Goal: Task Accomplishment & Management: Manage account settings

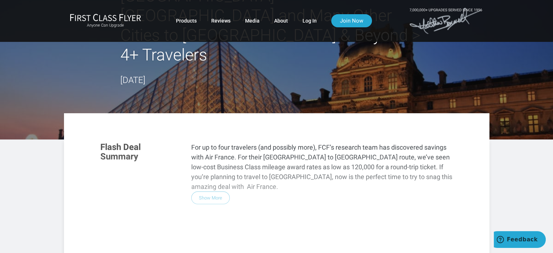
click at [208, 147] on div "Flash Deal Summary For up to four travelers (and possibly more), FCF’s research…" at bounding box center [276, 234] width 367 height 198
click at [204, 148] on div "Flash Deal Summary For up to four travelers (and possibly more), FCF’s research…" at bounding box center [276, 234] width 367 height 198
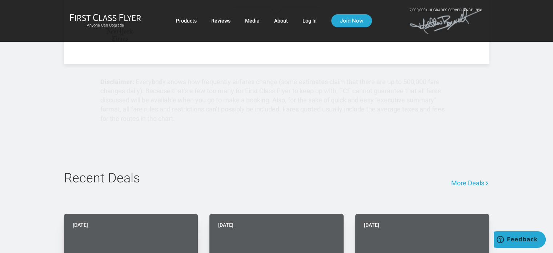
scroll to position [175, 0]
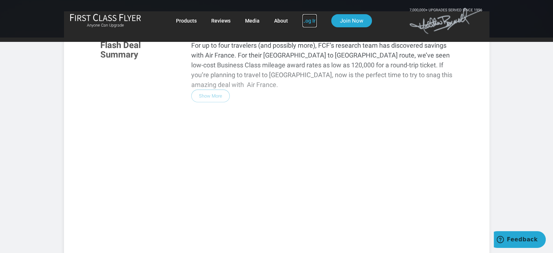
click at [308, 19] on link "Log In" at bounding box center [310, 20] width 14 height 13
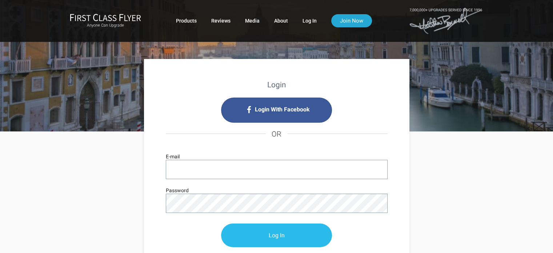
type input "[EMAIL_ADDRESS][DOMAIN_NAME]"
click at [272, 236] on input "Log In" at bounding box center [276, 236] width 111 height 24
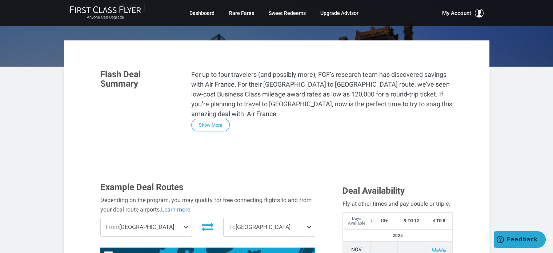
scroll to position [182, 0]
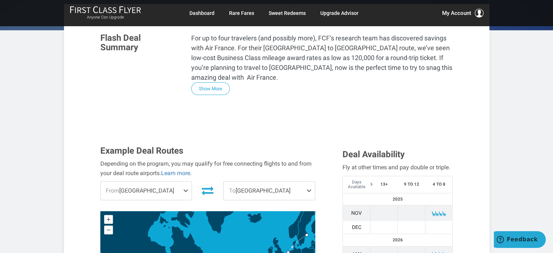
click at [184, 181] on span at bounding box center [187, 190] width 9 height 18
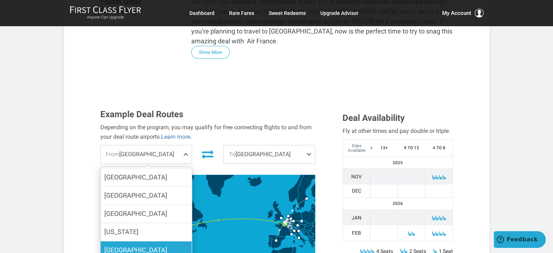
scroll to position [10, 0]
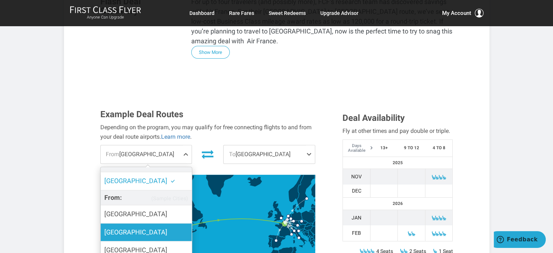
click at [125, 223] on label "Boston" at bounding box center [145, 232] width 91 height 18
click at [0, 0] on input "Boston" at bounding box center [0, 0] width 0 height 0
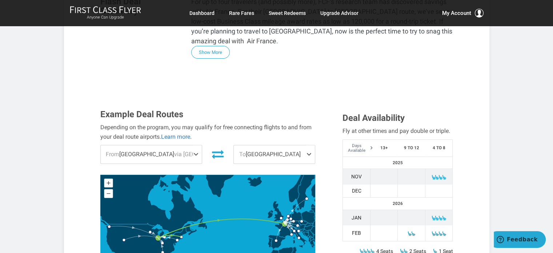
click at [309, 145] on span at bounding box center [310, 154] width 9 height 18
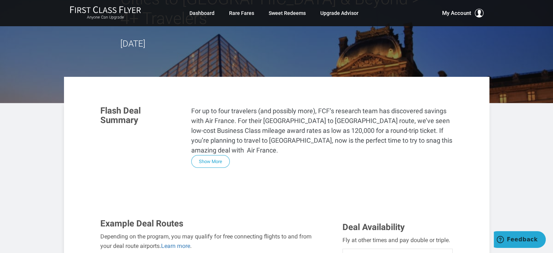
scroll to position [73, 0]
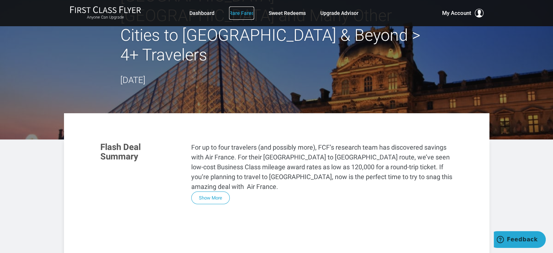
click at [241, 13] on link "Rare Fares" at bounding box center [241, 13] width 25 height 13
click at [242, 13] on link "Rare Fares" at bounding box center [241, 13] width 25 height 13
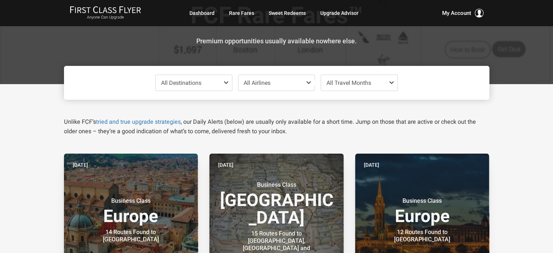
scroll to position [73, 0]
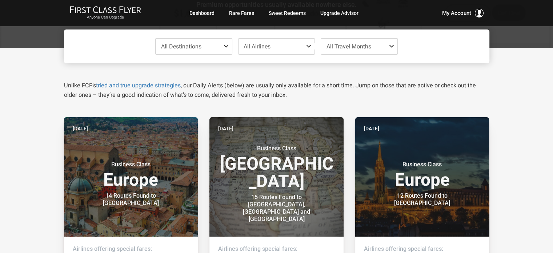
click at [226, 46] on span at bounding box center [227, 46] width 9 height 6
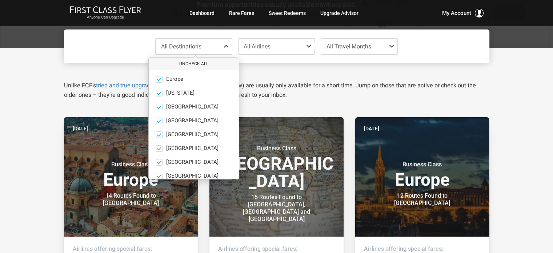
scroll to position [50, 0]
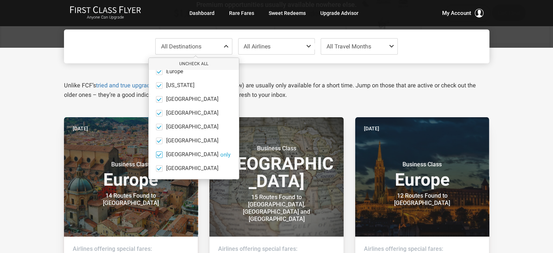
click at [157, 155] on span at bounding box center [158, 154] width 5 height 5
click at [0, 0] on input "South America only" at bounding box center [0, 0] width 0 height 0
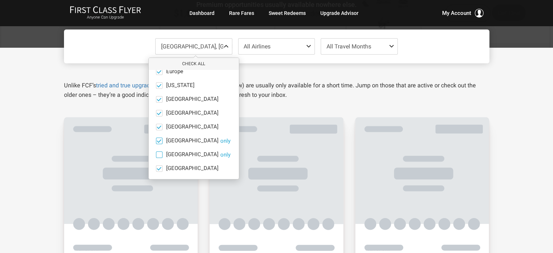
click at [158, 141] on span at bounding box center [158, 140] width 5 height 5
click at [0, 0] on input "North America only" at bounding box center [0, 0] width 0 height 0
click at [159, 124] on span at bounding box center [158, 126] width 5 height 5
click at [0, 0] on input "Middle East only" at bounding box center [0, 0] width 0 height 0
click at [163, 111] on label "Mexico only" at bounding box center [194, 113] width 90 height 7
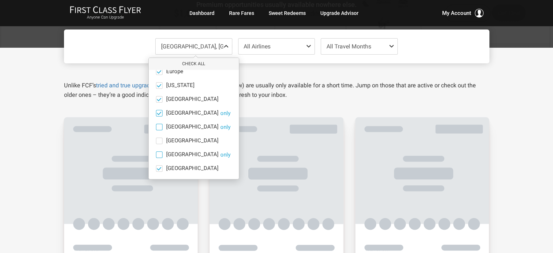
click at [0, 0] on input "Mexico only" at bounding box center [0, 0] width 0 height 0
click at [159, 98] on span at bounding box center [158, 98] width 5 height 5
click at [0, 0] on input "India only" at bounding box center [0, 0] width 0 height 0
click at [159, 84] on span at bounding box center [158, 85] width 5 height 5
click at [0, 0] on input "Hawaii only" at bounding box center [0, 0] width 0 height 0
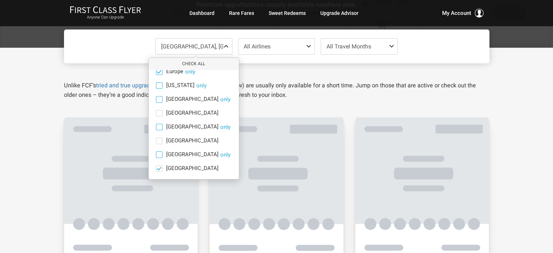
click at [157, 69] on span at bounding box center [158, 71] width 5 height 5
click at [0, 0] on input "Europe only" at bounding box center [0, 0] width 0 height 0
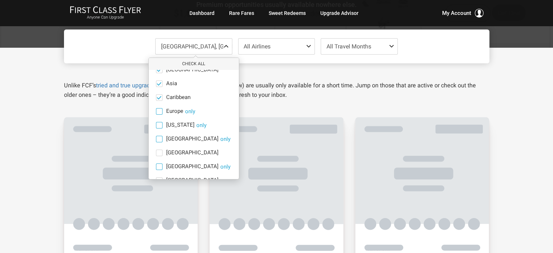
scroll to position [0, 0]
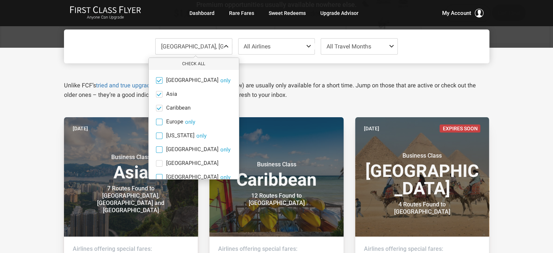
click at [160, 81] on span at bounding box center [158, 79] width 5 height 5
click at [0, 0] on input "Africa only" at bounding box center [0, 0] width 0 height 0
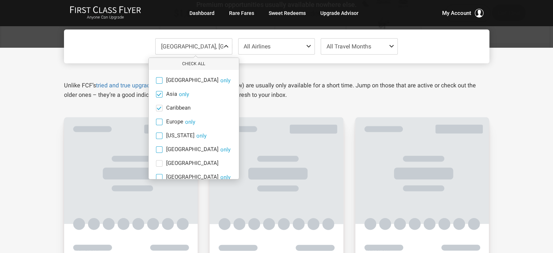
click at [160, 94] on span at bounding box center [158, 93] width 5 height 5
click at [0, 0] on input "Asia only" at bounding box center [0, 0] width 0 height 0
click at [159, 107] on span at bounding box center [158, 107] width 5 height 5
click at [0, 0] on input "Caribbean only" at bounding box center [0, 0] width 0 height 0
click at [159, 136] on span at bounding box center [159, 135] width 7 height 7
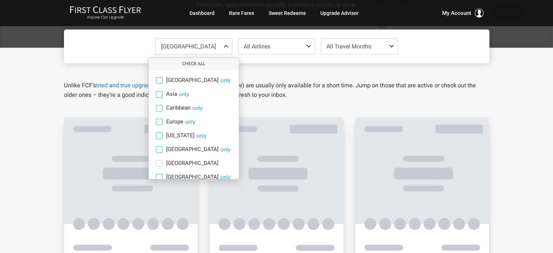
click at [0, 0] on input "Hawaii only" at bounding box center [0, 0] width 0 height 0
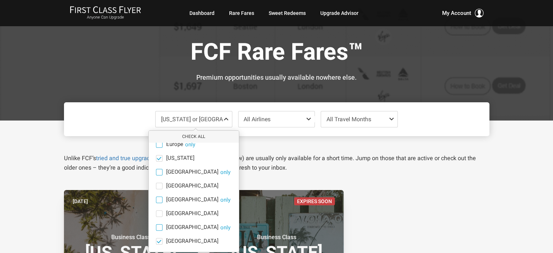
click at [306, 117] on span at bounding box center [310, 119] width 9 height 6
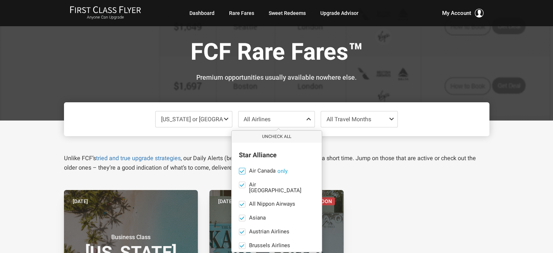
click at [239, 168] on span at bounding box center [242, 171] width 7 height 7
click at [0, 0] on input "Air Canada only" at bounding box center [0, 0] width 0 height 0
click at [240, 229] on span at bounding box center [241, 231] width 5 height 5
click at [0, 0] on input "Austrian Airlines‎ only" at bounding box center [0, 0] width 0 height 0
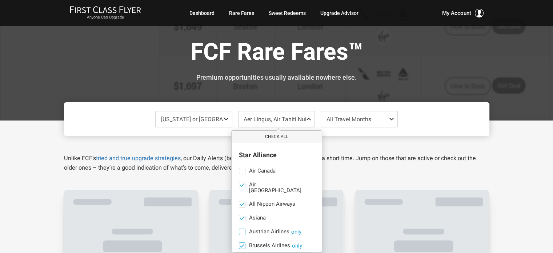
click at [241, 243] on span at bounding box center [241, 245] width 5 height 5
click at [0, 0] on input "Brussels Airlines only" at bounding box center [0, 0] width 0 height 0
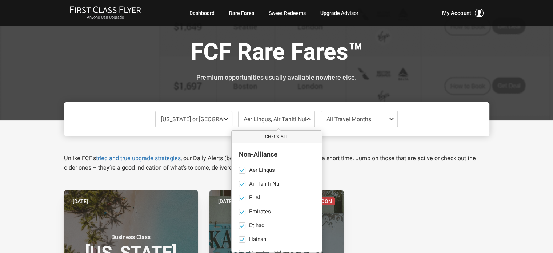
scroll to position [624, 0]
click at [240, 195] on span at bounding box center [241, 197] width 5 height 5
click at [0, 0] on input "Etihad only" at bounding box center [0, 0] width 0 height 0
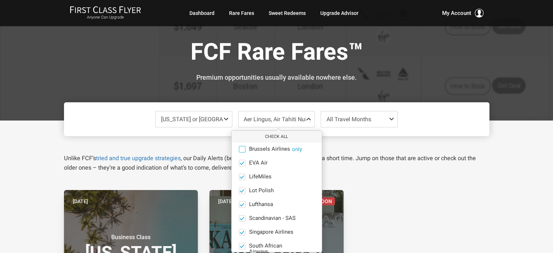
scroll to position [101, 0]
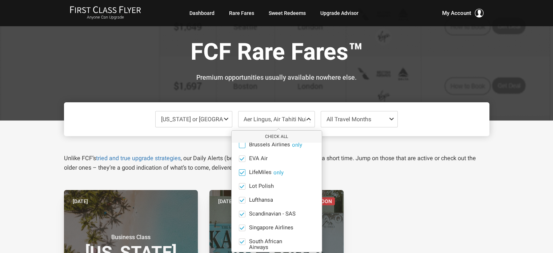
click at [241, 169] on span at bounding box center [241, 171] width 5 height 5
click at [0, 0] on input "LifeMiles only" at bounding box center [0, 0] width 0 height 0
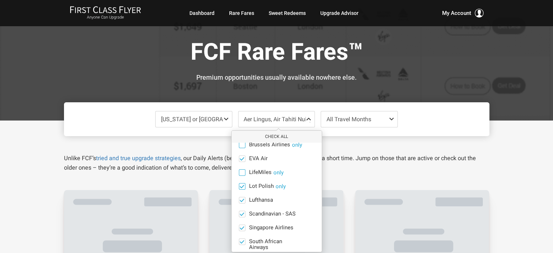
click at [241, 183] on span at bounding box center [241, 185] width 5 height 5
click at [0, 0] on input "Lot Polish only" at bounding box center [0, 0] width 0 height 0
click at [241, 197] on span at bounding box center [241, 199] width 5 height 5
click at [0, 0] on input "Lufthansa only" at bounding box center [0, 0] width 0 height 0
click at [241, 211] on span at bounding box center [241, 213] width 5 height 5
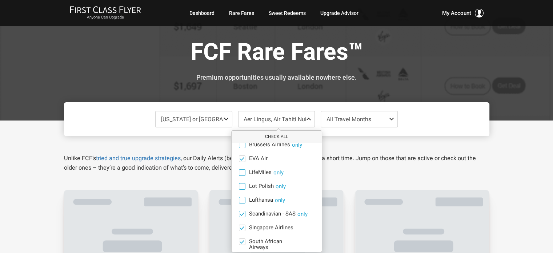
click at [0, 0] on input "Scandinavian - SAS only" at bounding box center [0, 0] width 0 height 0
click at [241, 225] on span at bounding box center [241, 227] width 5 height 5
click at [0, 0] on input "Singapore Airlines only" at bounding box center [0, 0] width 0 height 0
click at [244, 224] on span at bounding box center [242, 227] width 7 height 7
click at [0, 0] on input "Singapore Airlines only" at bounding box center [0, 0] width 0 height 0
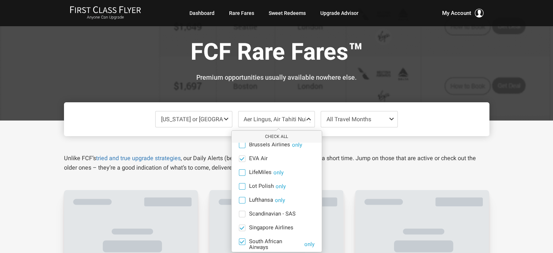
click at [241, 239] on span at bounding box center [241, 241] width 5 height 5
click at [0, 0] on input "South African Airways only" at bounding box center [0, 0] width 0 height 0
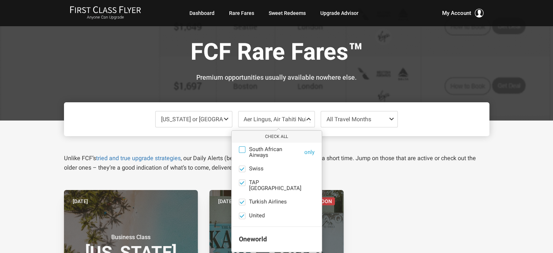
scroll to position [177, 0]
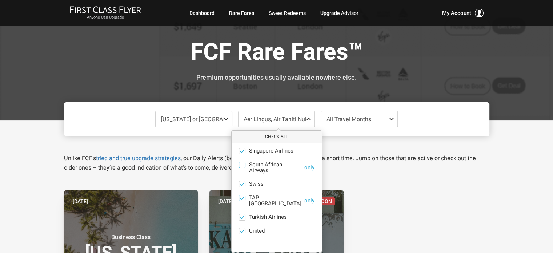
click at [245, 195] on label "TAP Portugal only" at bounding box center [277, 201] width 90 height 12
click at [0, 0] on input "TAP Portugal only" at bounding box center [0, 0] width 0 height 0
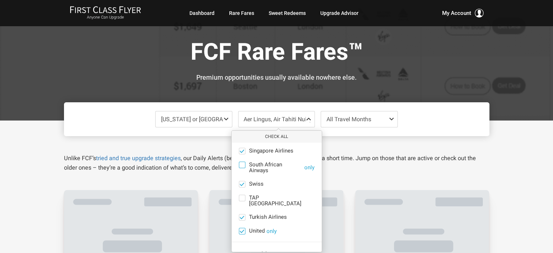
click at [243, 228] on span at bounding box center [241, 230] width 5 height 5
click at [0, 0] on input "United only" at bounding box center [0, 0] width 0 height 0
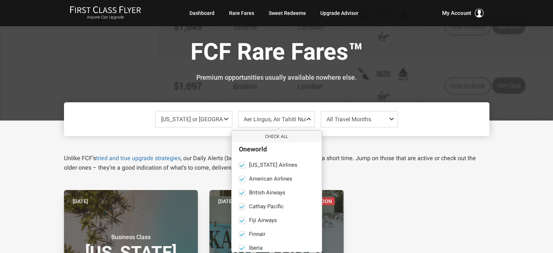
scroll to position [287, 0]
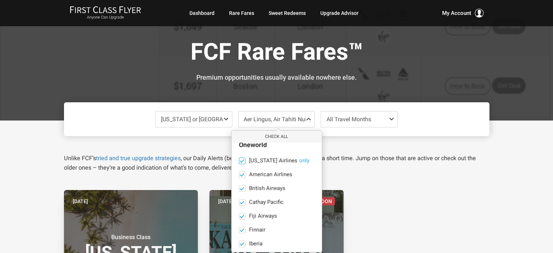
click at [242, 158] on span at bounding box center [241, 160] width 5 height 5
click at [0, 0] on input "Alaska Airlines only" at bounding box center [0, 0] width 0 height 0
drag, startPoint x: 242, startPoint y: 172, endPoint x: 242, endPoint y: 180, distance: 7.3
click at [242, 175] on ul "Alaska Airlines only American Airlines only British Airways only Cathay Pacific…" at bounding box center [277, 229] width 90 height 145
click at [239, 185] on span at bounding box center [242, 188] width 7 height 7
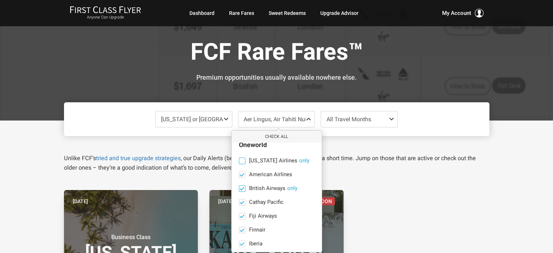
click at [0, 0] on input "British Airways only" at bounding box center [0, 0] width 0 height 0
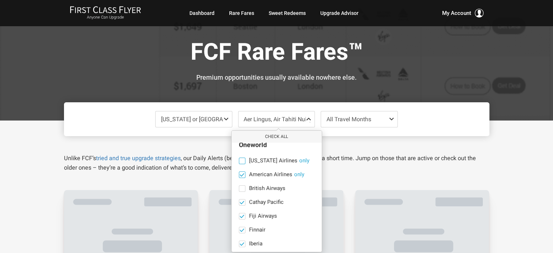
click at [240, 172] on span at bounding box center [241, 174] width 5 height 5
click at [0, 0] on input "American Airlines only" at bounding box center [0, 0] width 0 height 0
click at [239, 213] on span at bounding box center [242, 216] width 7 height 7
click at [0, 0] on input "Fiji Airways only" at bounding box center [0, 0] width 0 height 0
click at [240, 227] on span at bounding box center [241, 229] width 5 height 5
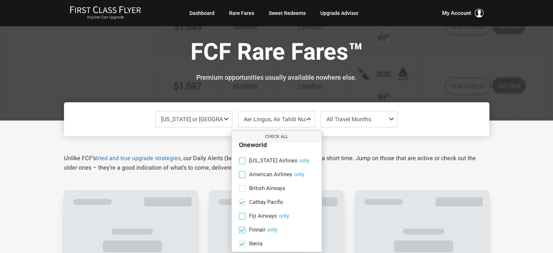
click at [0, 0] on input "Finnair only" at bounding box center [0, 0] width 0 height 0
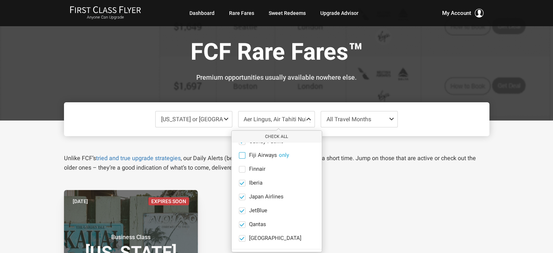
scroll to position [359, 0]
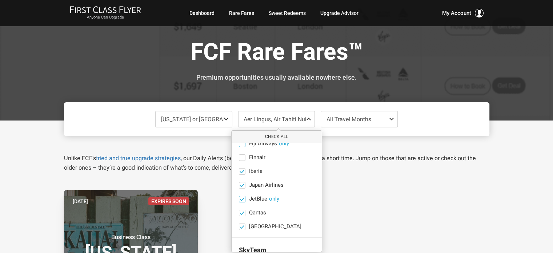
click at [240, 196] on span at bounding box center [241, 198] width 5 height 5
click at [0, 0] on input "JetBlue only" at bounding box center [0, 0] width 0 height 0
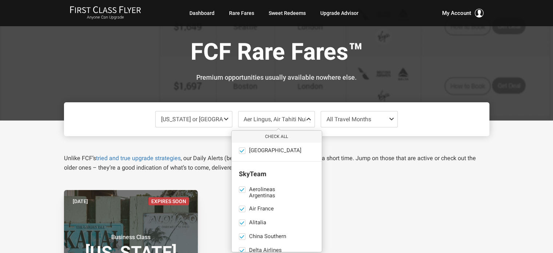
scroll to position [442, 0]
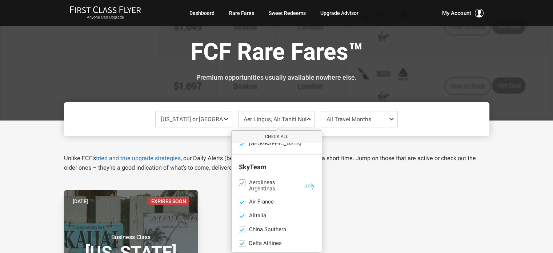
click at [243, 180] on span at bounding box center [241, 182] width 5 height 5
click at [0, 0] on input "Aerolineas Argentinas only" at bounding box center [0, 0] width 0 height 0
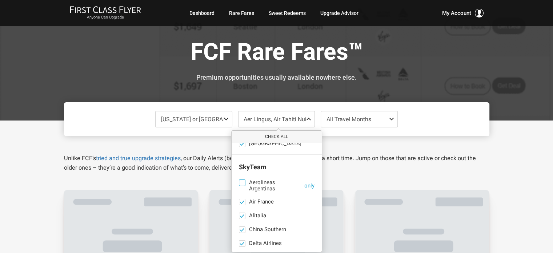
drag, startPoint x: 240, startPoint y: 204, endPoint x: 240, endPoint y: 209, distance: 4.7
click at [240, 213] on span at bounding box center [241, 215] width 5 height 5
click at [0, 0] on input "Alitalia only" at bounding box center [0, 0] width 0 height 0
click at [240, 227] on span at bounding box center [241, 229] width 5 height 5
click at [0, 0] on input "China Southern only" at bounding box center [0, 0] width 0 height 0
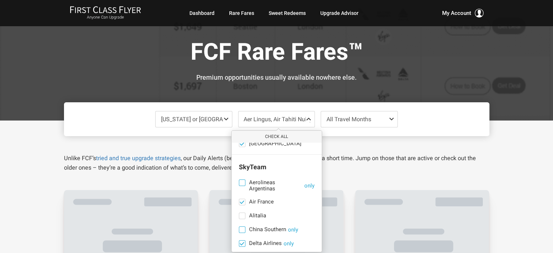
click at [241, 241] on span at bounding box center [241, 243] width 5 height 5
click at [0, 0] on input "Delta Airlines only" at bounding box center [0, 0] width 0 height 0
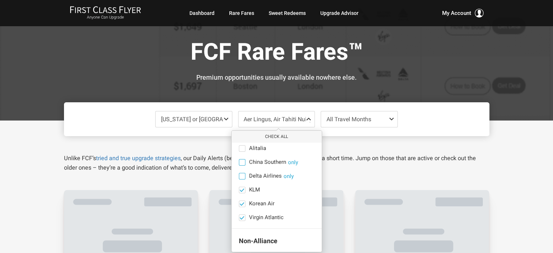
scroll to position [521, 0]
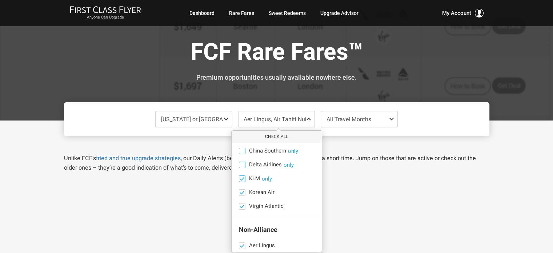
click at [241, 176] on span at bounding box center [241, 178] width 5 height 5
click at [0, 0] on input "KLM only" at bounding box center [0, 0] width 0 height 0
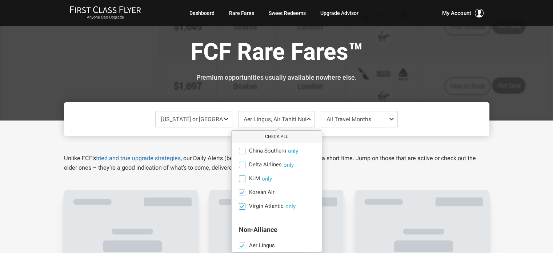
click at [241, 204] on span at bounding box center [241, 206] width 5 height 5
click at [0, 0] on input "Virgin Atlantic only" at bounding box center [0, 0] width 0 height 0
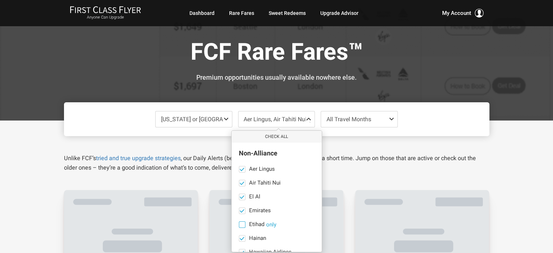
scroll to position [599, 0]
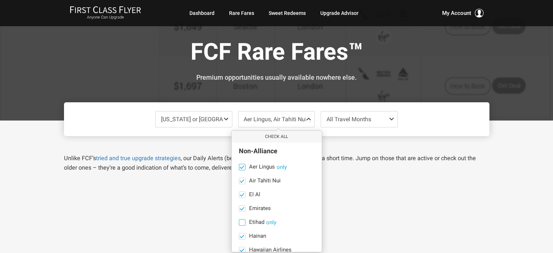
click at [240, 164] on span at bounding box center [241, 166] width 5 height 5
click at [0, 0] on input "Aer Lingus only" at bounding box center [0, 0] width 0 height 0
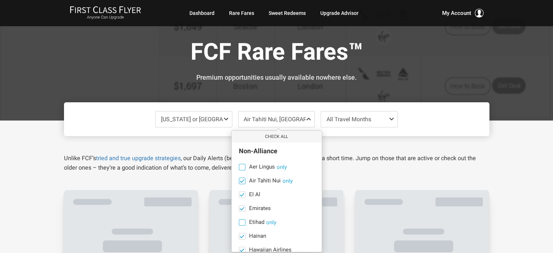
click at [240, 178] on span at bounding box center [241, 180] width 5 height 5
click at [0, 0] on input "Air Tahiti Nui only" at bounding box center [0, 0] width 0 height 0
click at [241, 192] on span at bounding box center [241, 194] width 5 height 5
click at [0, 0] on input "El Al only" at bounding box center [0, 0] width 0 height 0
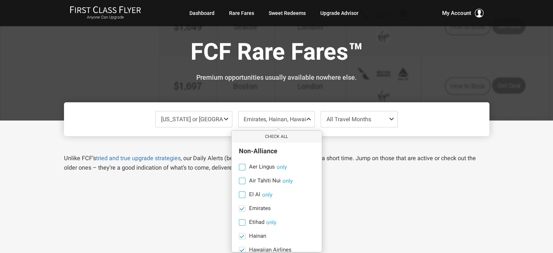
scroll to position [624, 0]
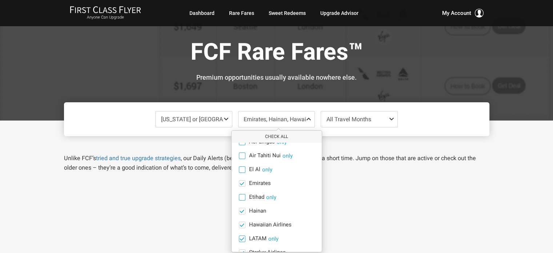
click at [241, 236] on span at bounding box center [241, 238] width 5 height 5
click at [0, 0] on input "LATAM only" at bounding box center [0, 0] width 0 height 0
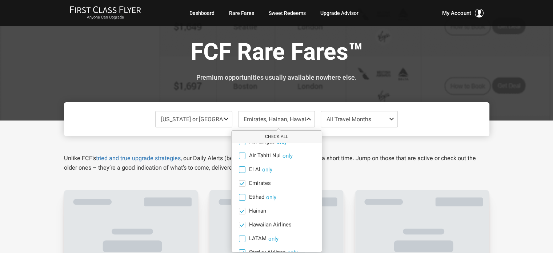
click at [240, 250] on span at bounding box center [241, 252] width 5 height 5
click at [0, 0] on input "Starlux Airlines only" at bounding box center [0, 0] width 0 height 0
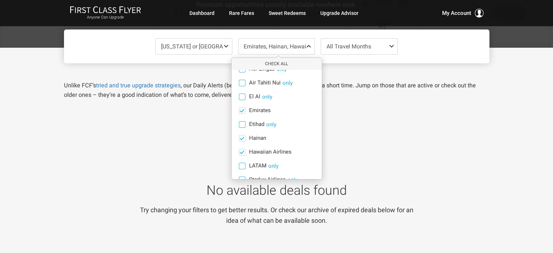
scroll to position [0, 0]
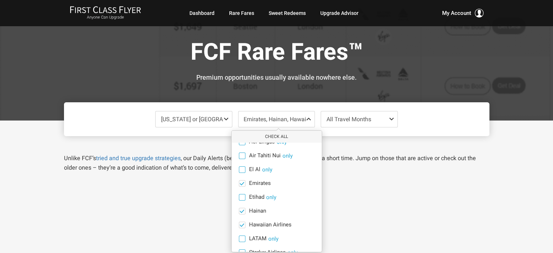
click at [354, 117] on span "All Travel Months" at bounding box center [349, 119] width 45 height 7
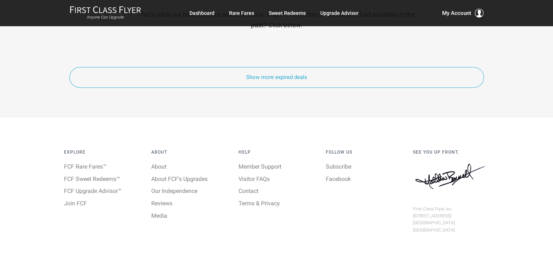
scroll to position [443, 0]
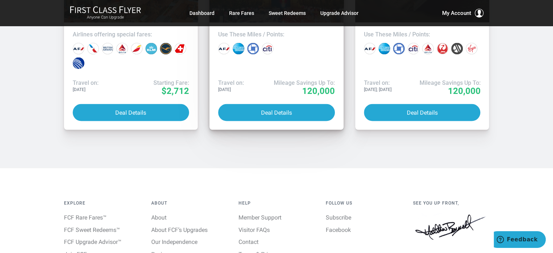
scroll to position [1378, 0]
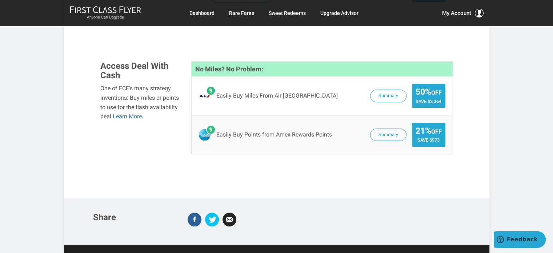
scroll to position [650, 0]
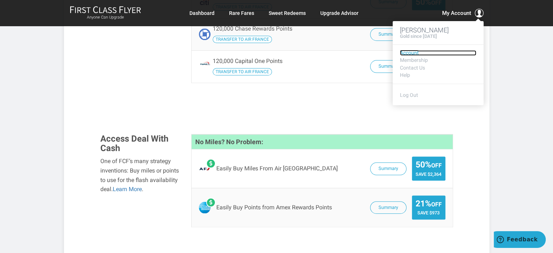
click at [408, 51] on link "Account" at bounding box center [438, 52] width 76 height 5
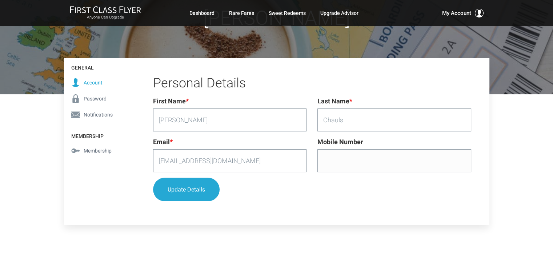
scroll to position [109, 0]
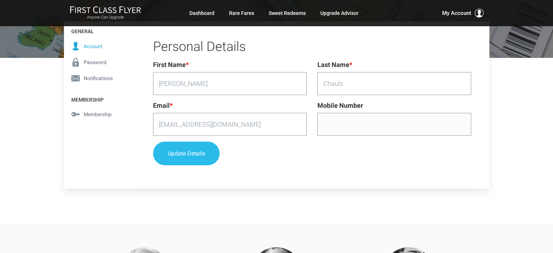
click at [190, 150] on button "Update Details" at bounding box center [186, 153] width 67 height 24
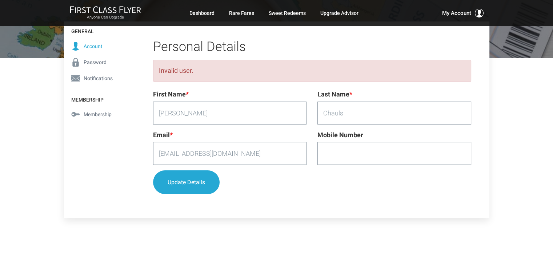
click at [333, 155] on input "Mobile Number" at bounding box center [394, 153] width 154 height 23
type input "+1 08053380273"
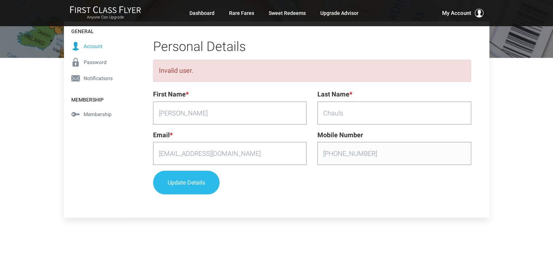
click at [191, 179] on button "Update Details" at bounding box center [186, 183] width 67 height 24
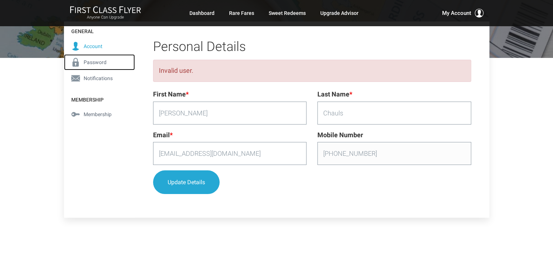
click at [95, 62] on span "Password" at bounding box center [95, 62] width 23 height 8
click at [95, 77] on span "Notifications" at bounding box center [98, 78] width 29 height 8
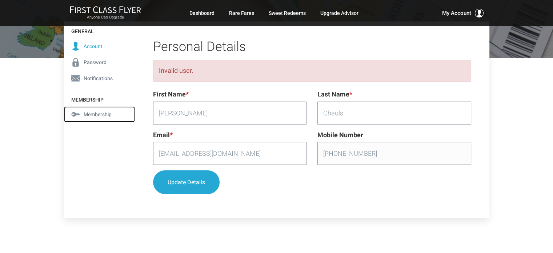
click at [89, 112] on span "Membership" at bounding box center [98, 114] width 28 height 8
click at [100, 113] on span "Membership" at bounding box center [98, 114] width 28 height 8
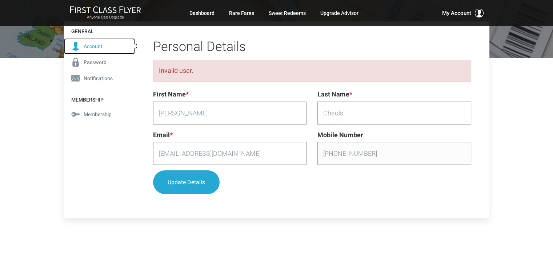
click at [94, 46] on span "Account" at bounding box center [93, 46] width 19 height 8
click at [95, 46] on span "Account" at bounding box center [93, 46] width 19 height 8
click at [95, 47] on span "Account" at bounding box center [93, 46] width 19 height 8
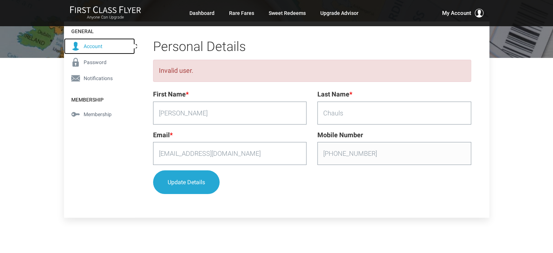
click at [96, 47] on span "Account" at bounding box center [93, 46] width 19 height 8
click at [97, 48] on span "Account" at bounding box center [93, 46] width 19 height 8
click at [189, 69] on div "Invalid user." at bounding box center [312, 71] width 318 height 22
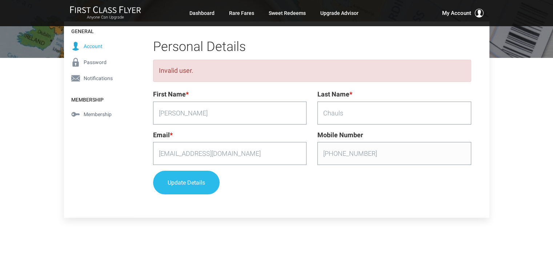
click at [192, 181] on button "Update Details" at bounding box center [186, 183] width 67 height 24
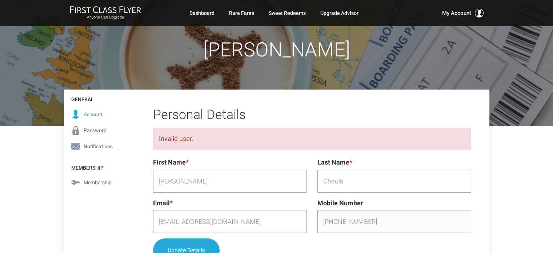
scroll to position [5, 0]
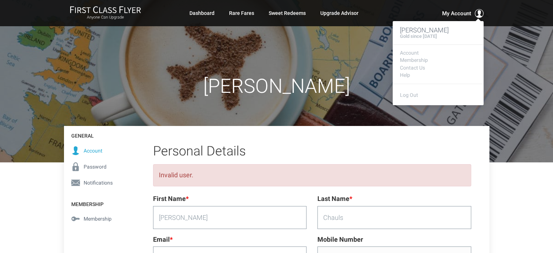
click at [454, 14] on span "My Account" at bounding box center [456, 13] width 29 height 9
click at [408, 52] on link "Account" at bounding box center [438, 52] width 76 height 5
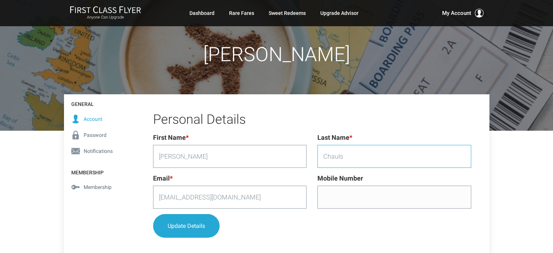
scroll to position [73, 0]
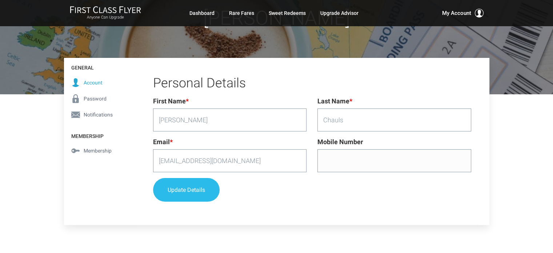
click at [182, 185] on button "Update Details" at bounding box center [186, 190] width 67 height 24
